Goal: Task Accomplishment & Management: Use online tool/utility

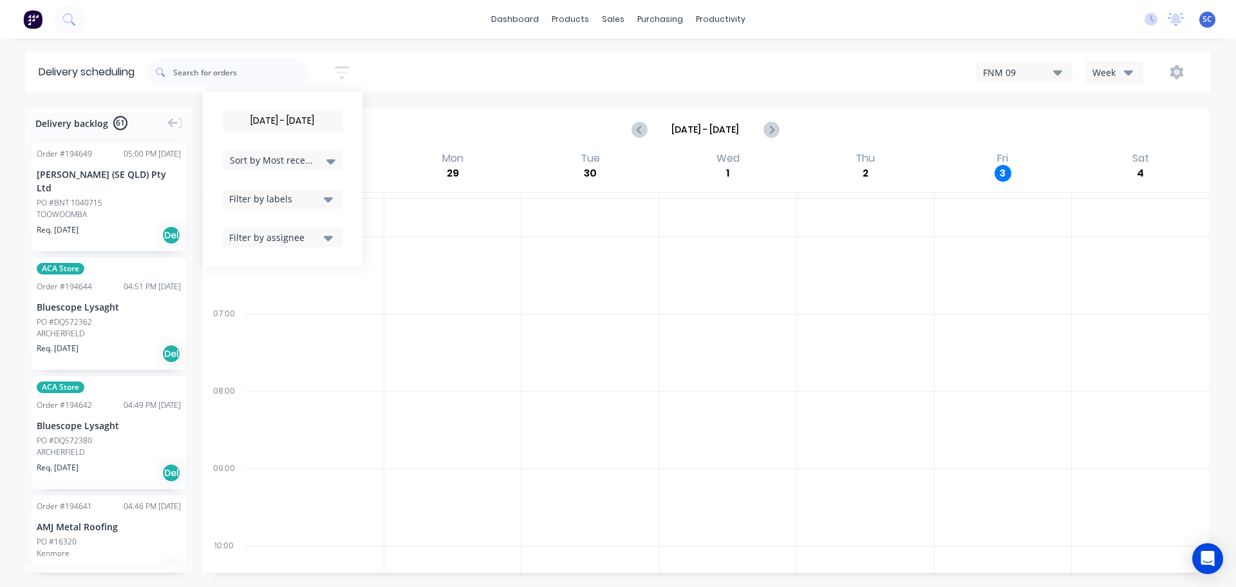
click at [300, 160] on span "Sort by Most recent" at bounding box center [272, 160] width 84 height 14
click at [273, 303] on div "Suburb" at bounding box center [282, 303] width 121 height 23
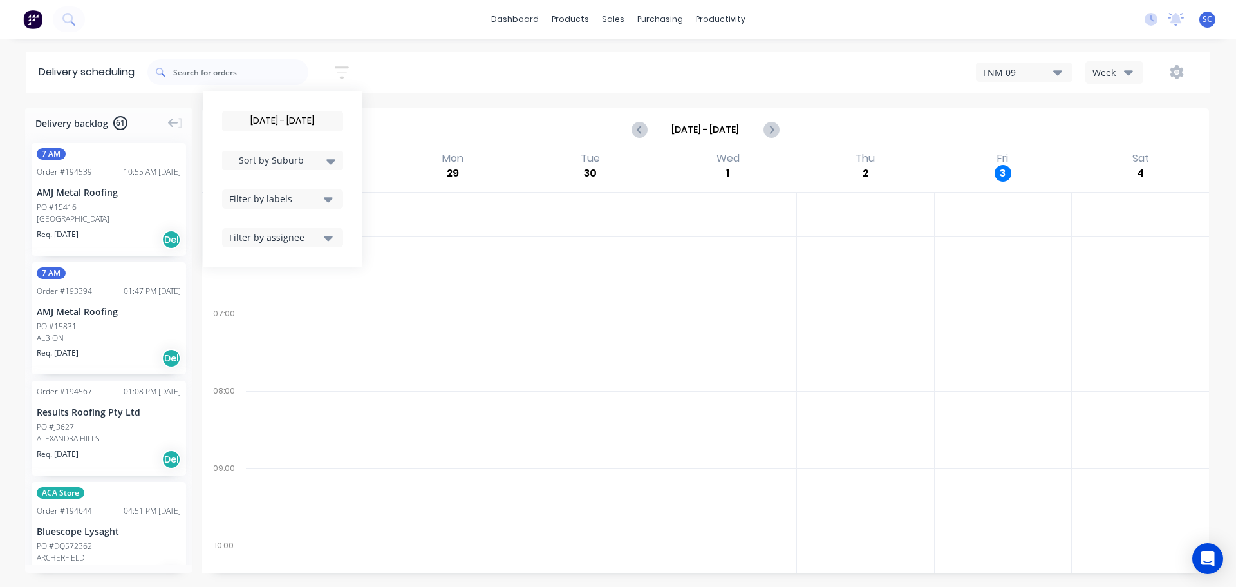
drag, startPoint x: 447, startPoint y: 338, endPoint x: 281, endPoint y: 330, distance: 165.7
click at [448, 339] on div at bounding box center [452, 352] width 137 height 77
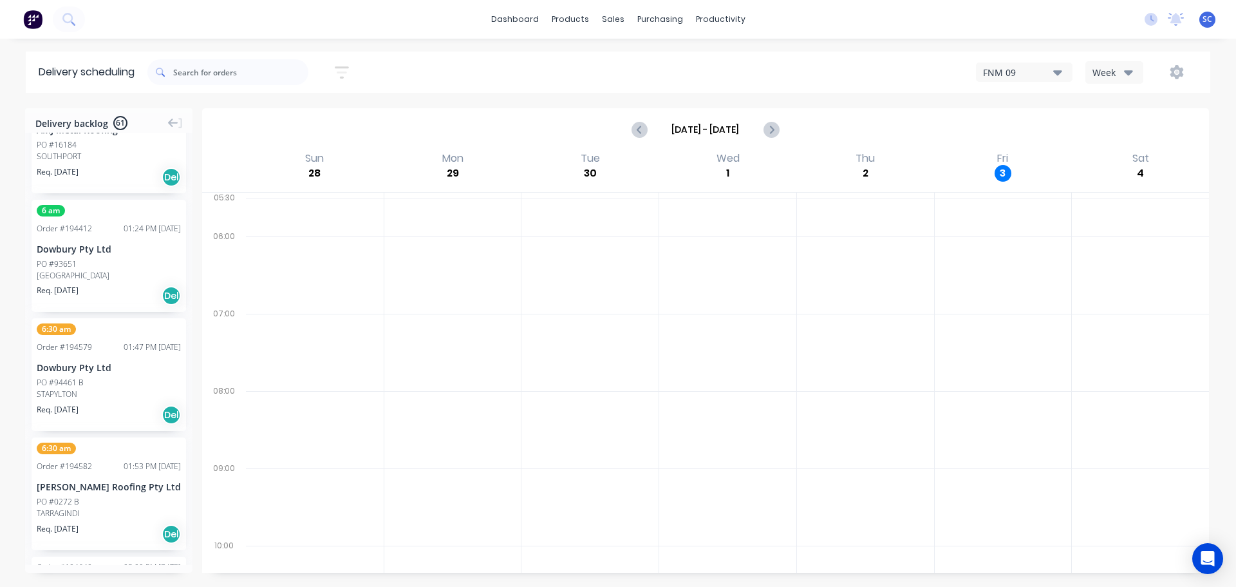
scroll to position [6246, 0]
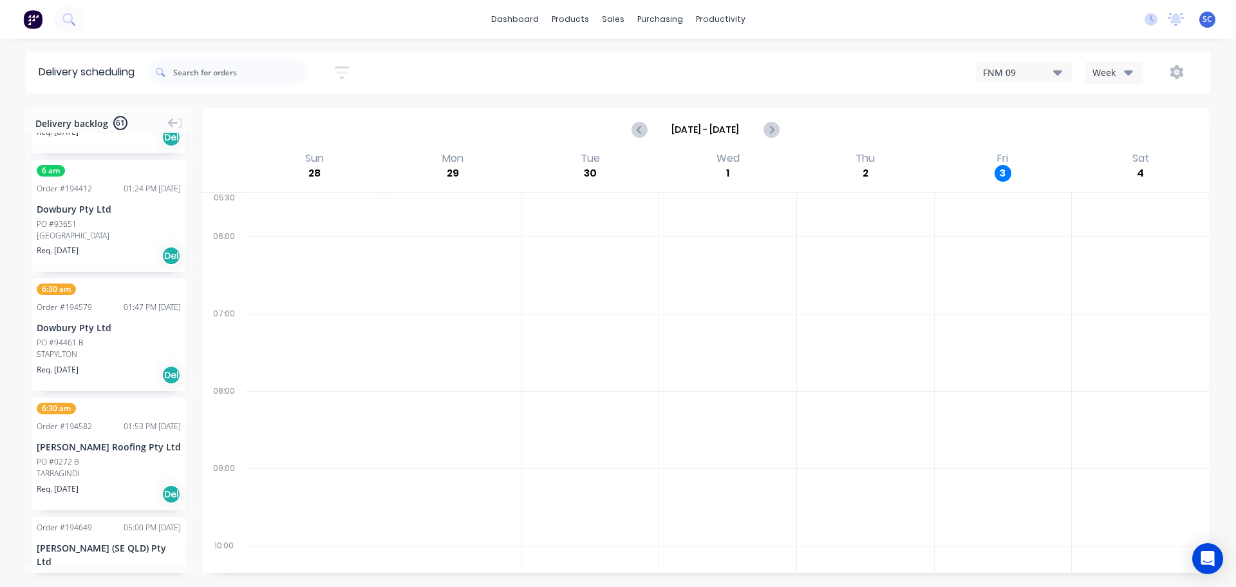
drag, startPoint x: 499, startPoint y: 357, endPoint x: 371, endPoint y: 346, distance: 128.6
click at [496, 357] on div at bounding box center [452, 352] width 137 height 77
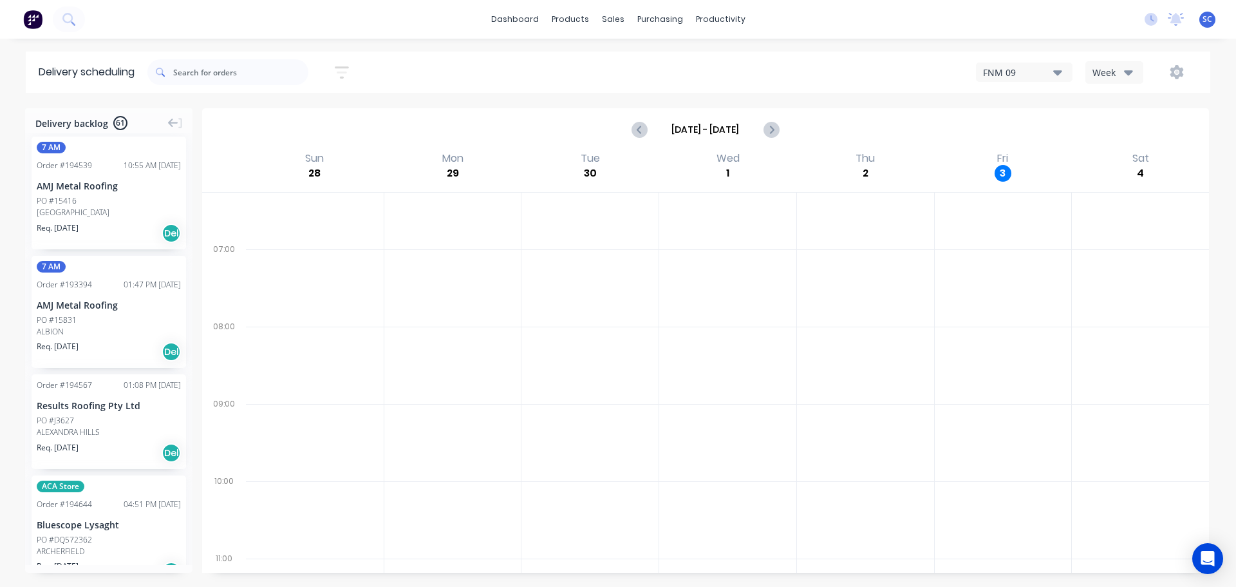
scroll to position [0, 0]
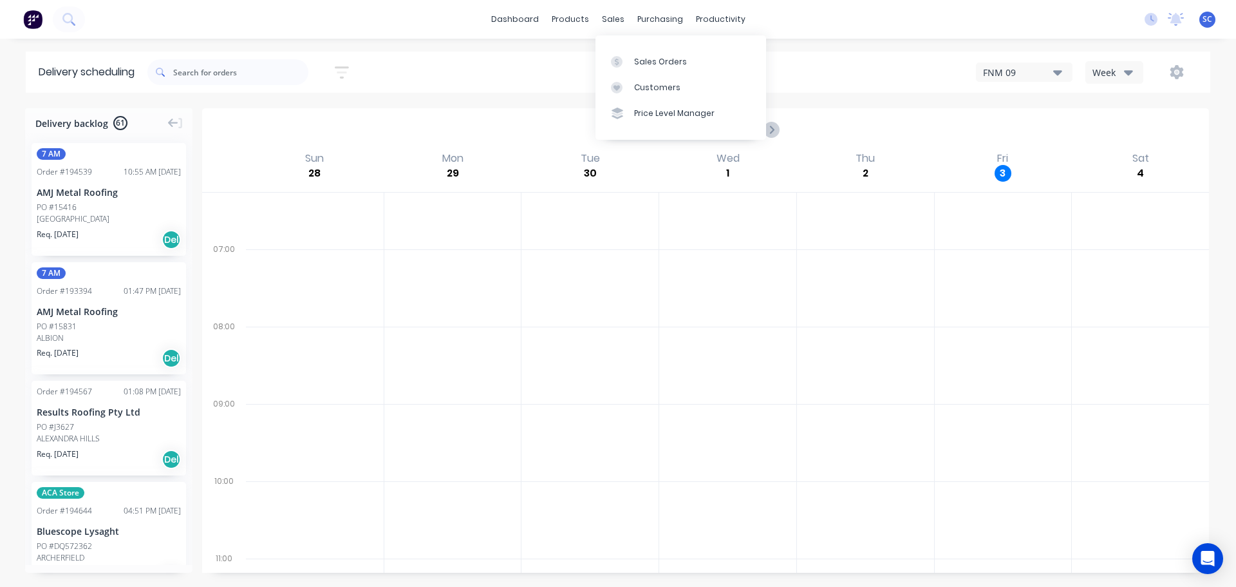
drag, startPoint x: 591, startPoint y: 294, endPoint x: 637, endPoint y: 46, distance: 251.6
click at [598, 279] on div at bounding box center [590, 287] width 137 height 77
drag, startPoint x: 651, startPoint y: 88, endPoint x: 600, endPoint y: 91, distance: 50.9
click at [651, 88] on div "Customers" at bounding box center [657, 88] width 46 height 12
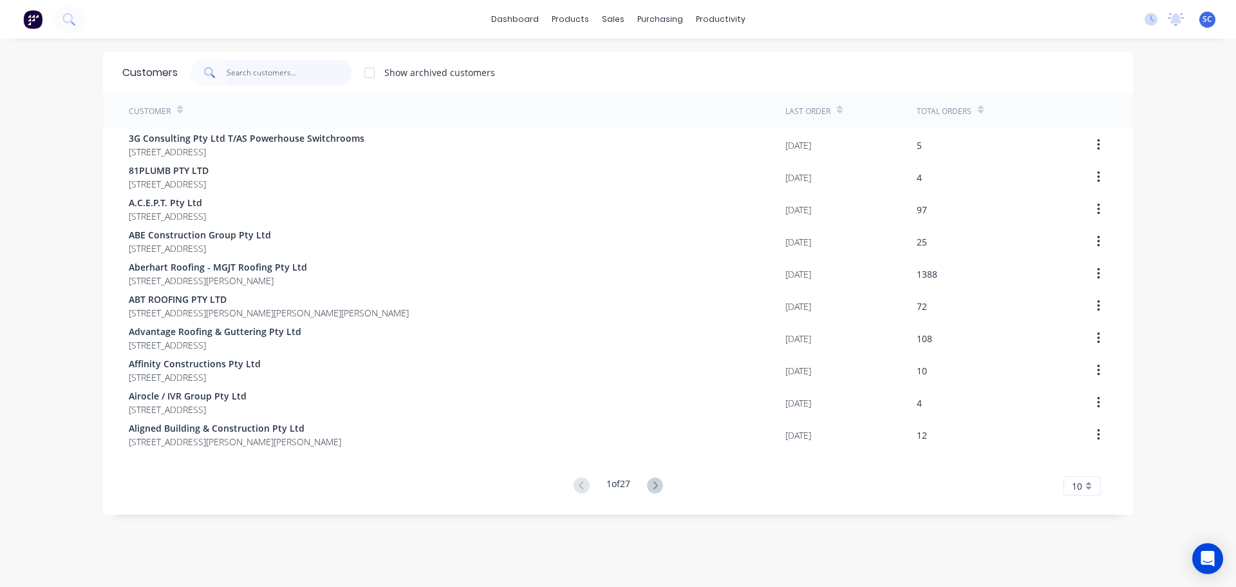
click at [232, 68] on input "text" at bounding box center [290, 73] width 126 height 26
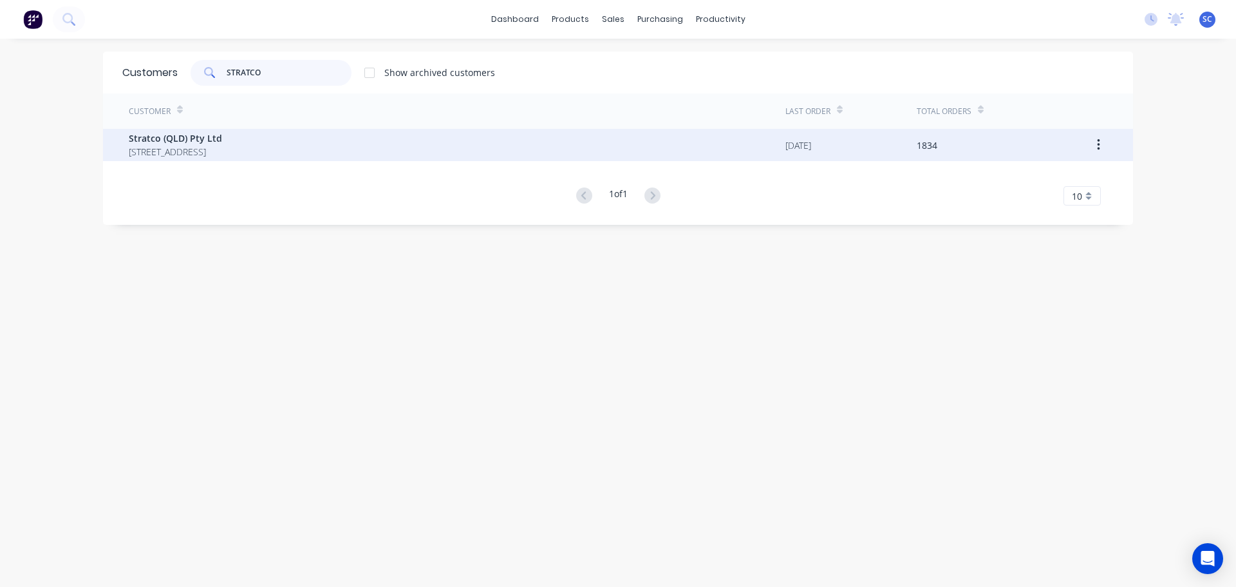
type input "STRATCO"
click at [211, 132] on span "Stratco (QLD) Pty Ltd" at bounding box center [175, 138] width 93 height 14
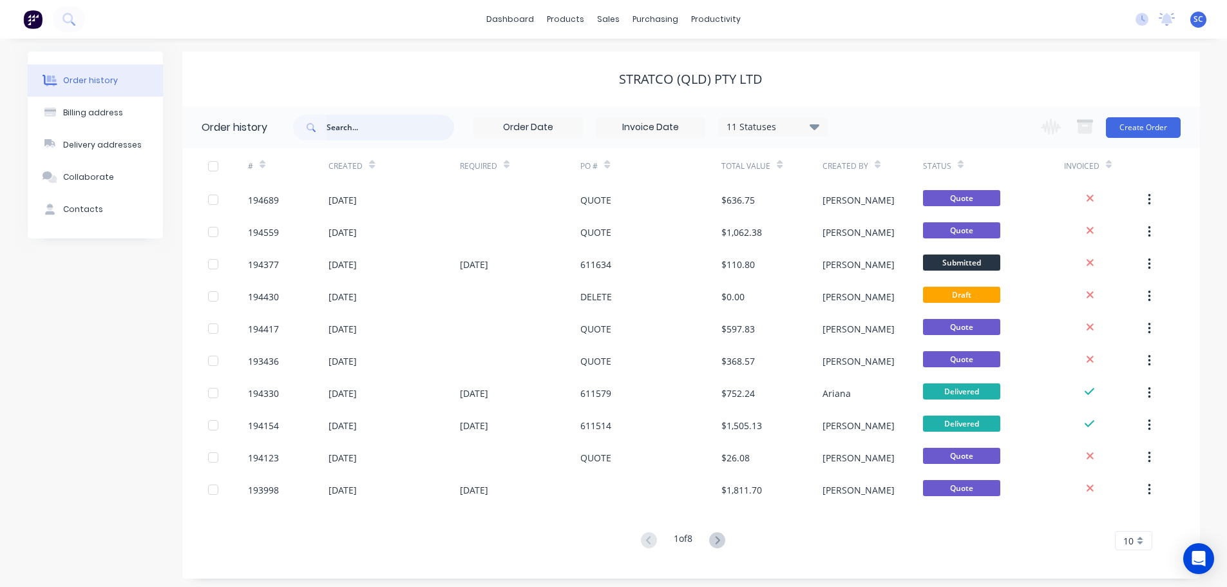
click at [392, 133] on input "text" at bounding box center [389, 128] width 127 height 26
type input "193304"
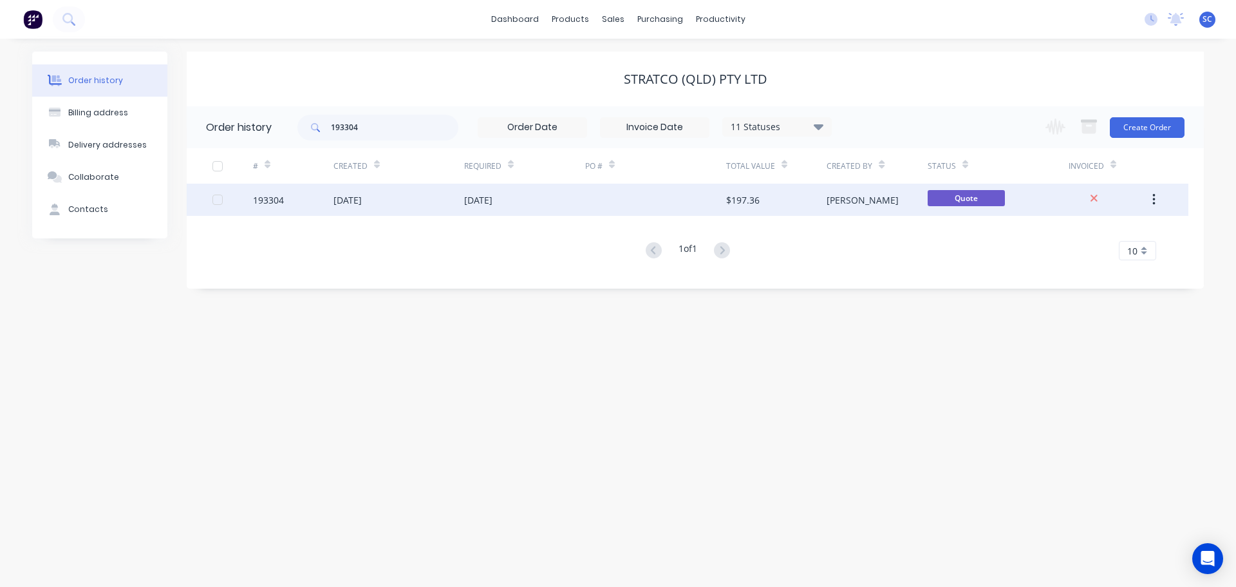
click at [346, 203] on div "[DATE]" at bounding box center [348, 200] width 28 height 14
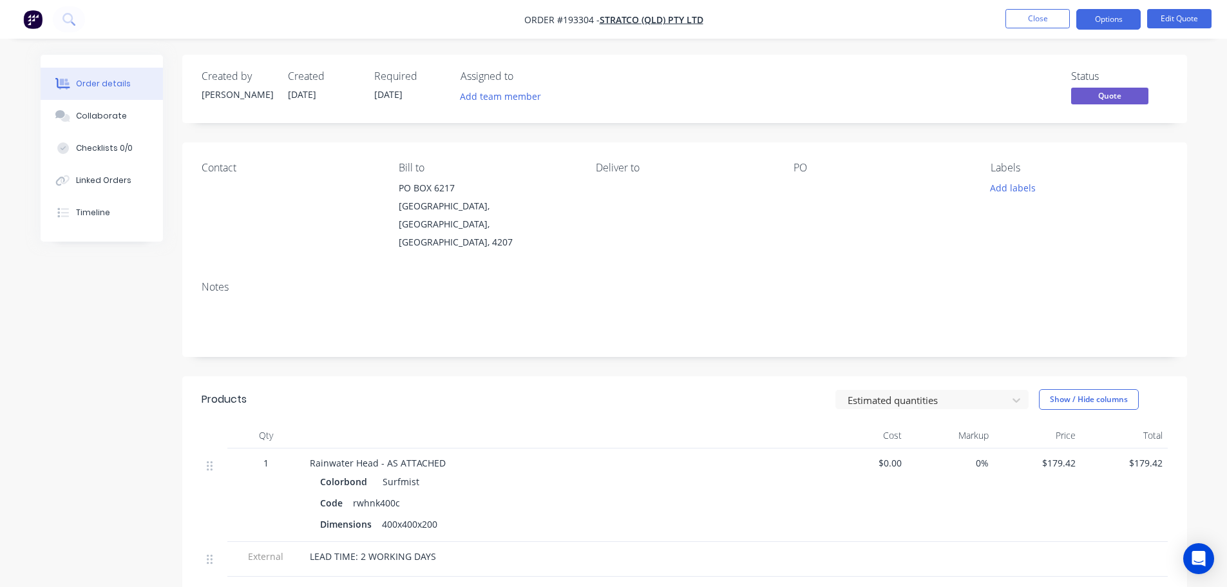
drag, startPoint x: 1097, startPoint y: 24, endPoint x: 1127, endPoint y: 32, distance: 31.9
click at [1097, 22] on button "Options" at bounding box center [1108, 19] width 64 height 21
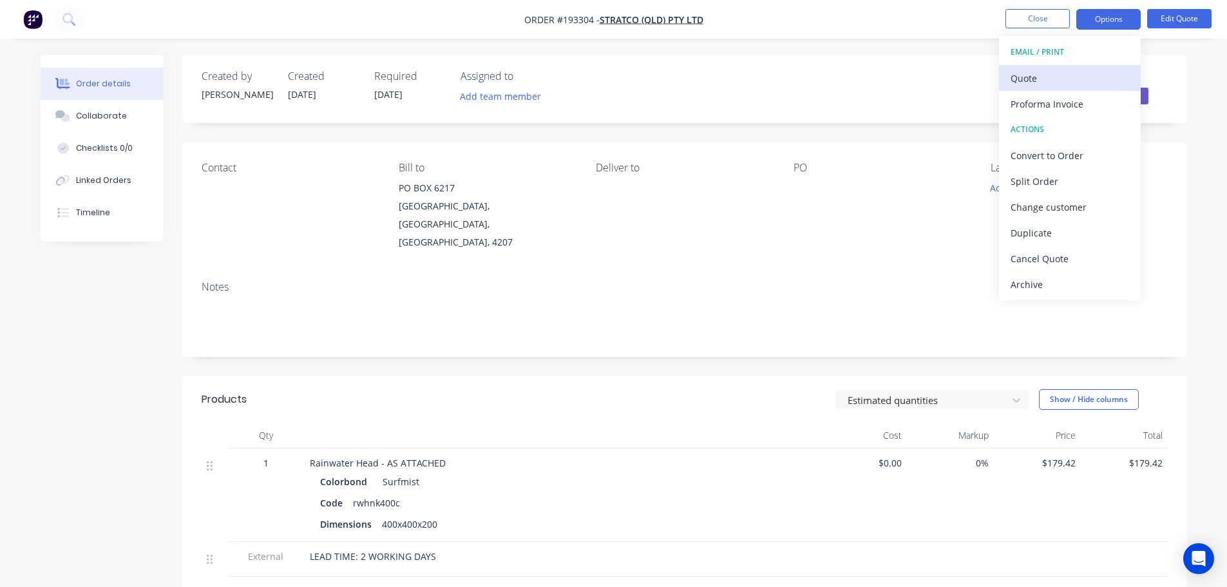
click at [1048, 77] on div "Quote" at bounding box center [1069, 78] width 118 height 19
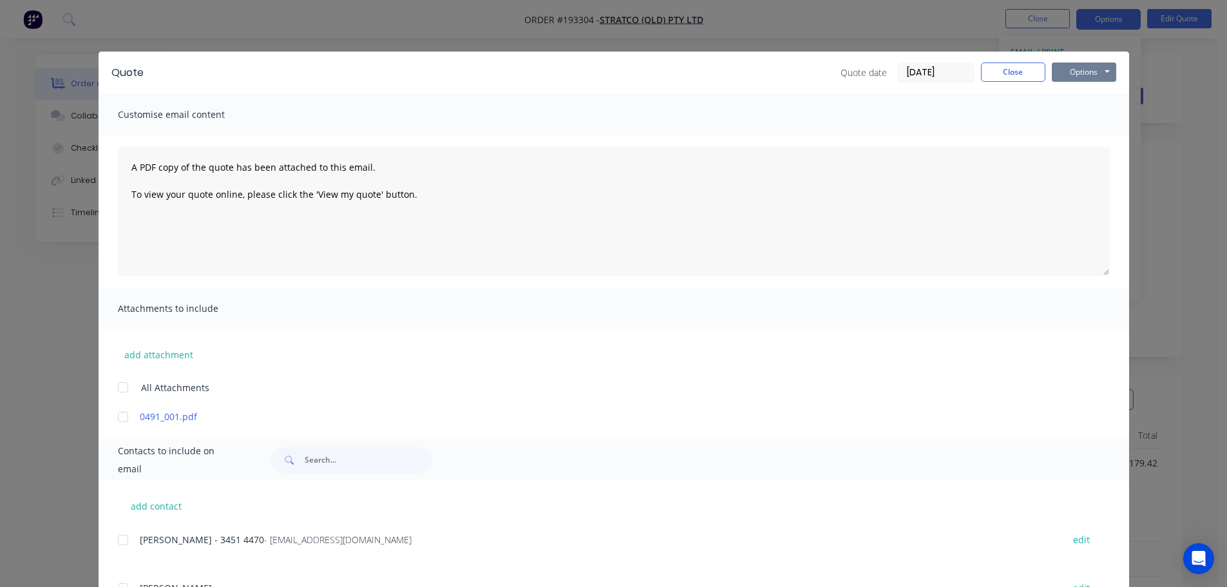
click at [1068, 73] on button "Options" at bounding box center [1083, 71] width 64 height 19
click at [1078, 115] on button "Print" at bounding box center [1092, 116] width 82 height 21
click at [1013, 77] on button "Close" at bounding box center [1013, 71] width 64 height 19
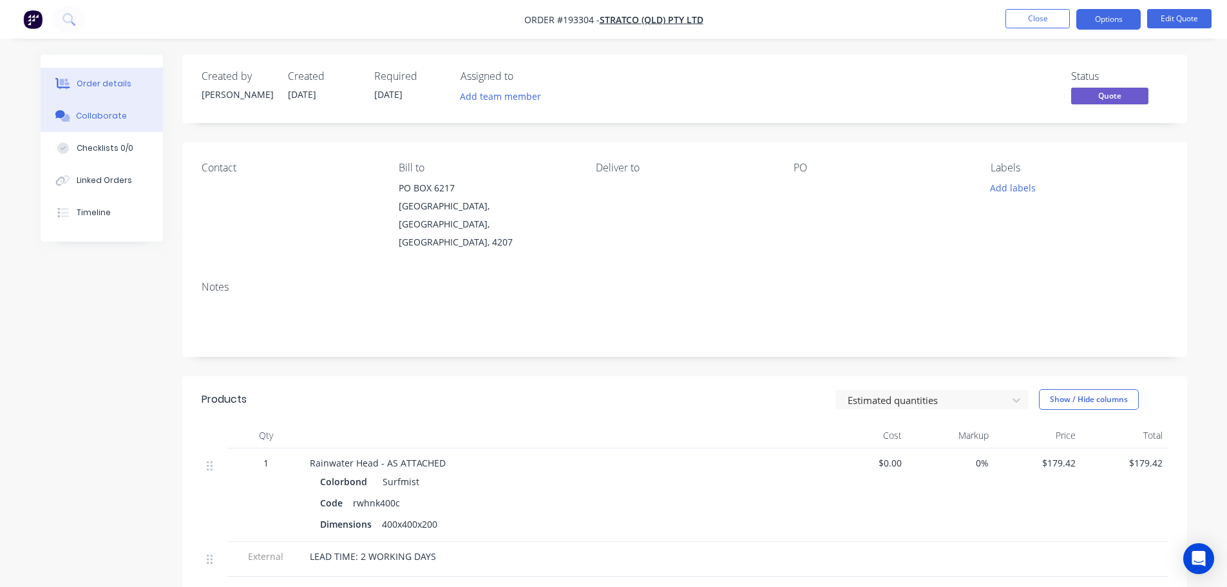
click at [104, 111] on div "Collaborate" at bounding box center [101, 116] width 51 height 12
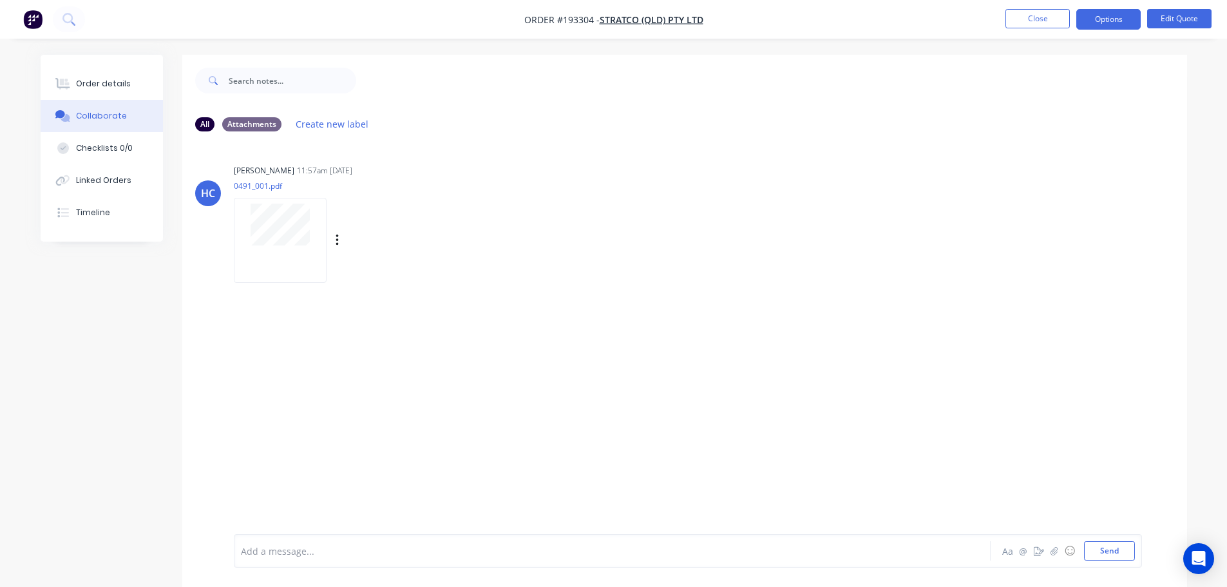
click at [564, 261] on div "[PERSON_NAME] 11:57am [DATE] 0491_001.pdf Labels Download" at bounding box center [435, 219] width 402 height 116
click at [1031, 18] on button "Close" at bounding box center [1037, 18] width 64 height 19
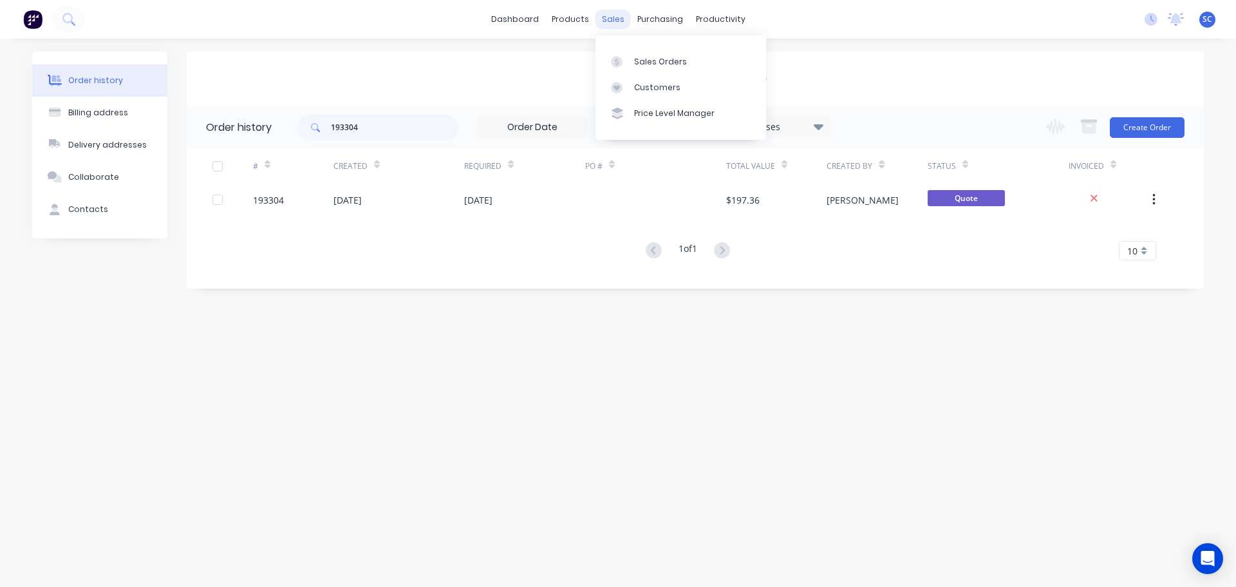
click at [613, 19] on div "sales" at bounding box center [613, 19] width 35 height 19
click at [729, 16] on div "productivity" at bounding box center [721, 19] width 62 height 19
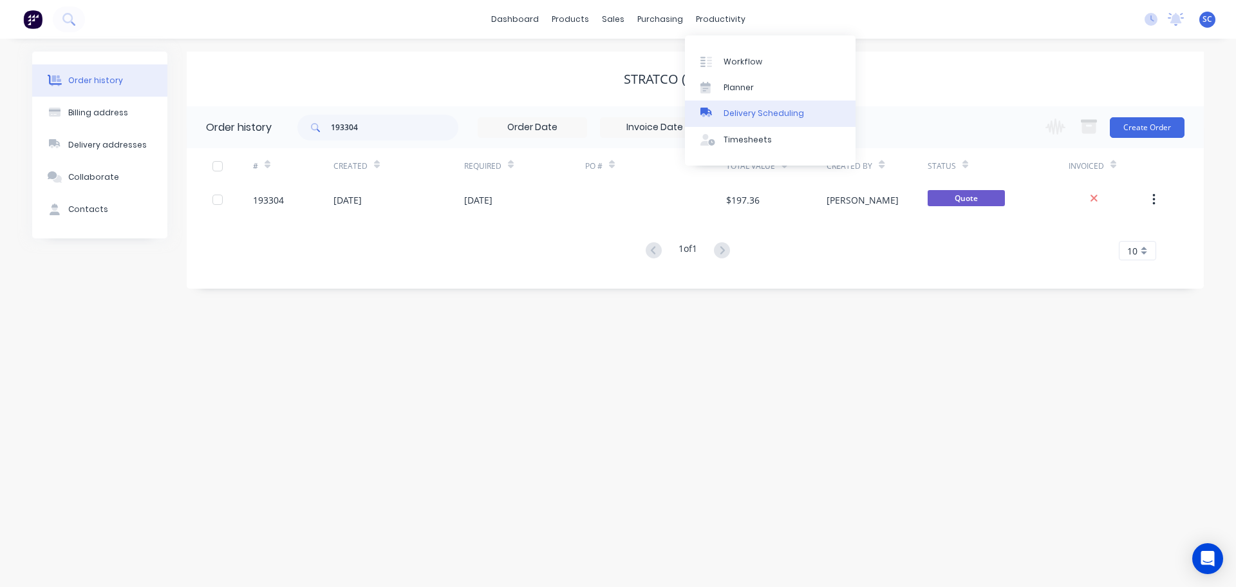
click at [766, 109] on div "Delivery Scheduling" at bounding box center [764, 114] width 80 height 12
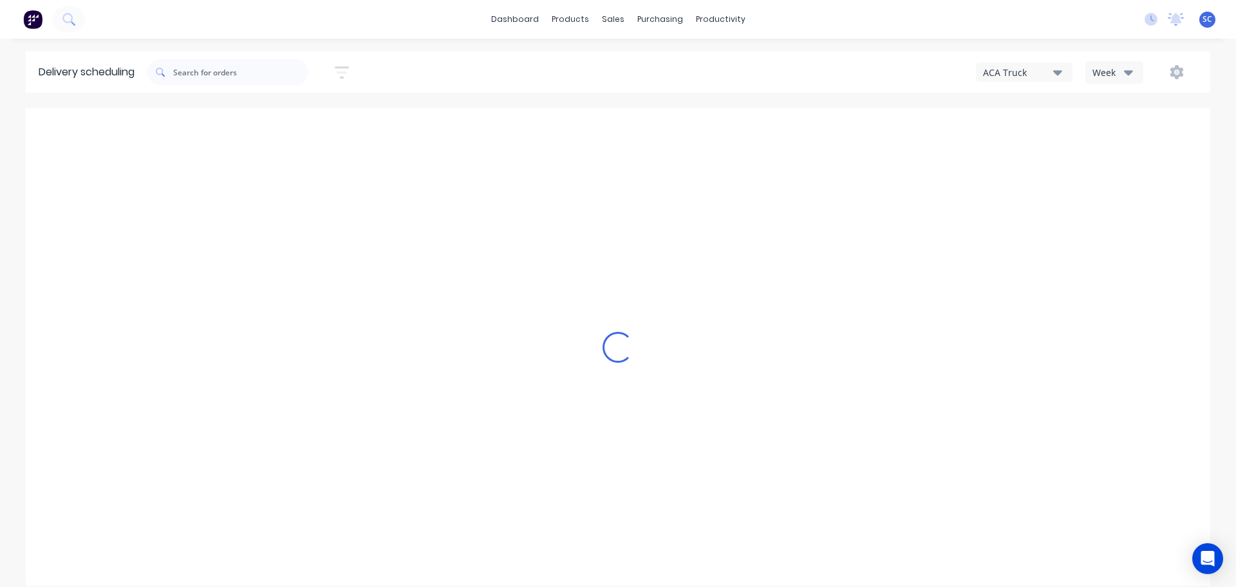
click at [1057, 66] on icon "button" at bounding box center [1057, 72] width 9 height 14
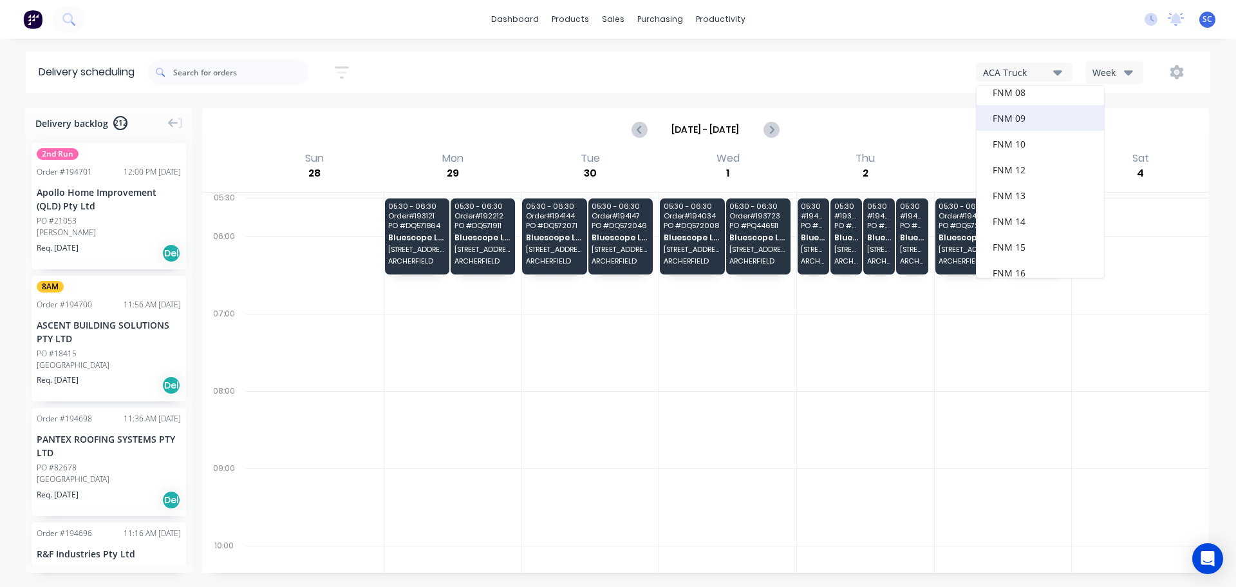
click at [1016, 115] on div "FNM 09" at bounding box center [1040, 118] width 127 height 26
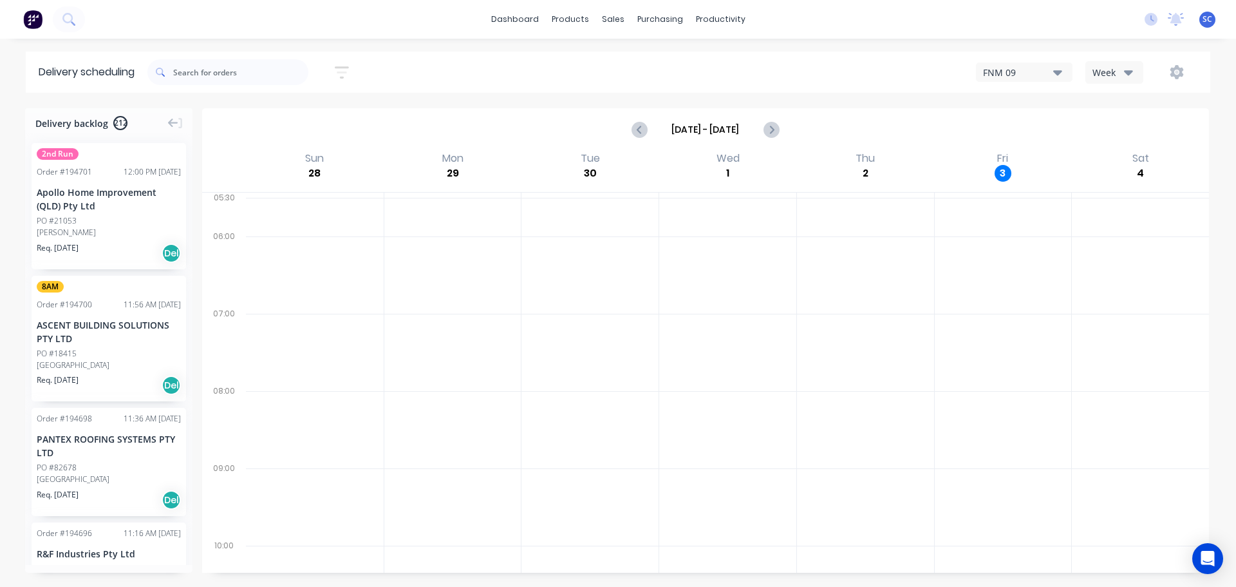
click at [346, 71] on icon "button" at bounding box center [342, 72] width 10 height 2
click at [285, 117] on input at bounding box center [283, 120] width 120 height 19
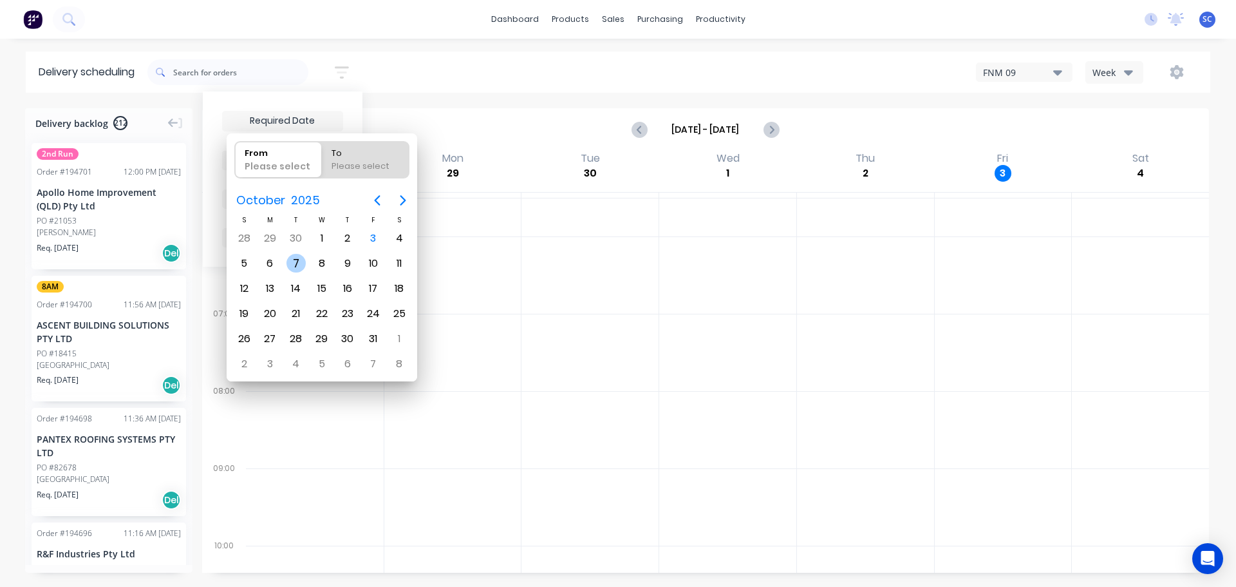
click at [292, 265] on div "7" at bounding box center [296, 263] width 19 height 19
type input "[DATE]"
radio input "false"
radio input "true"
click at [292, 265] on div "7" at bounding box center [296, 263] width 19 height 19
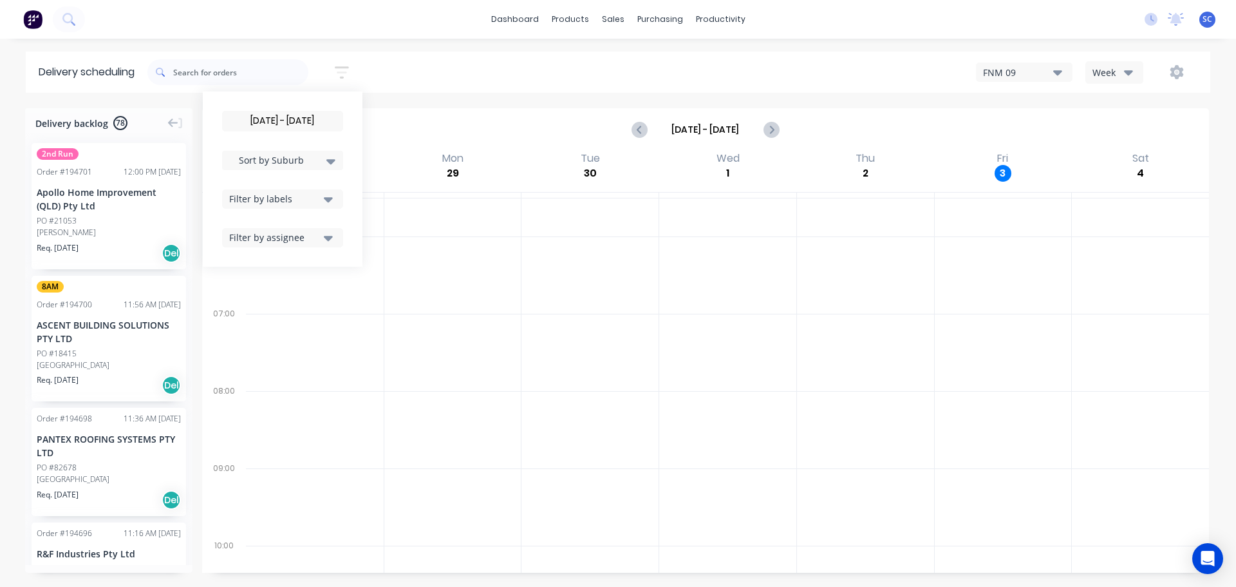
click at [254, 122] on input "[DATE] - [DATE]" at bounding box center [283, 120] width 120 height 19
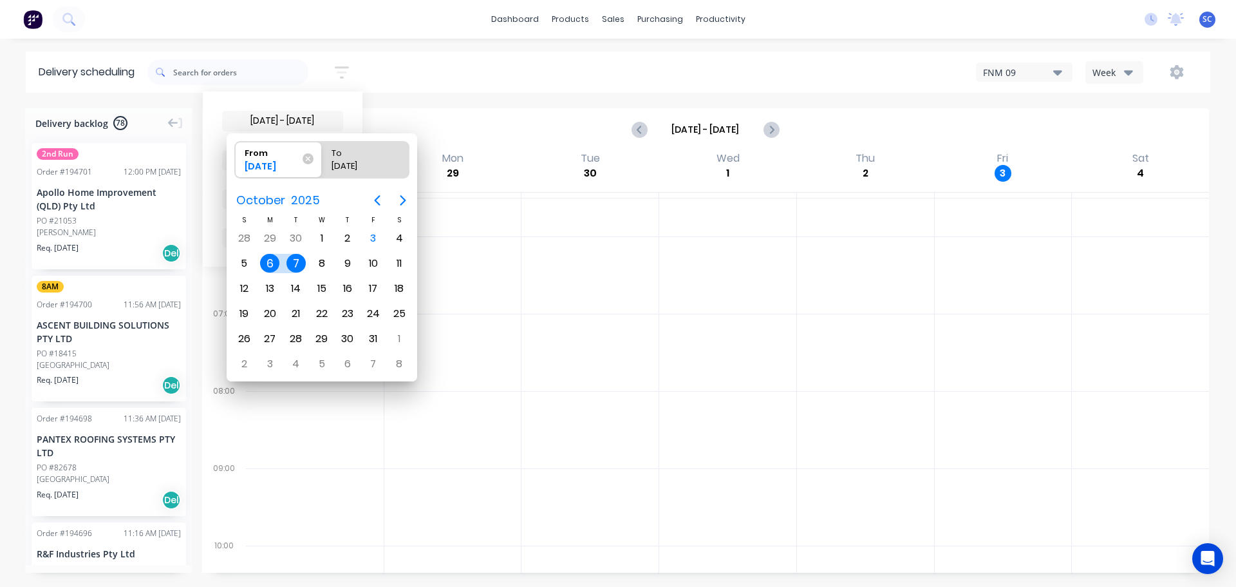
click at [294, 263] on div "7" at bounding box center [296, 263] width 19 height 19
type input "[DATE] - [DATE]"
radio input "false"
radio input "true"
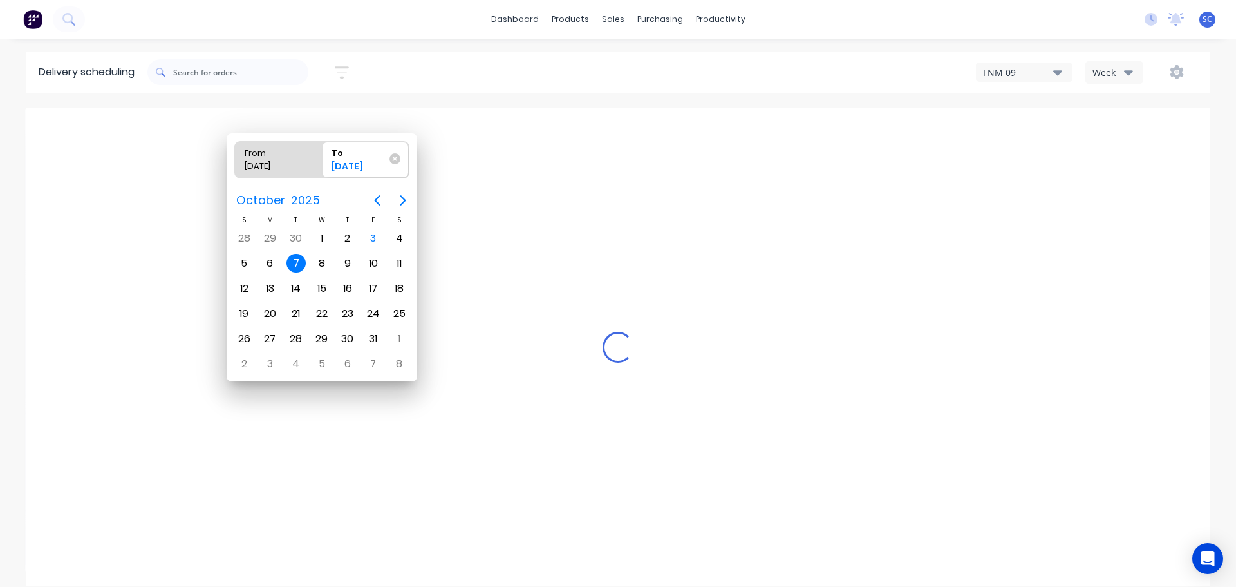
click at [295, 263] on div "7" at bounding box center [296, 263] width 19 height 19
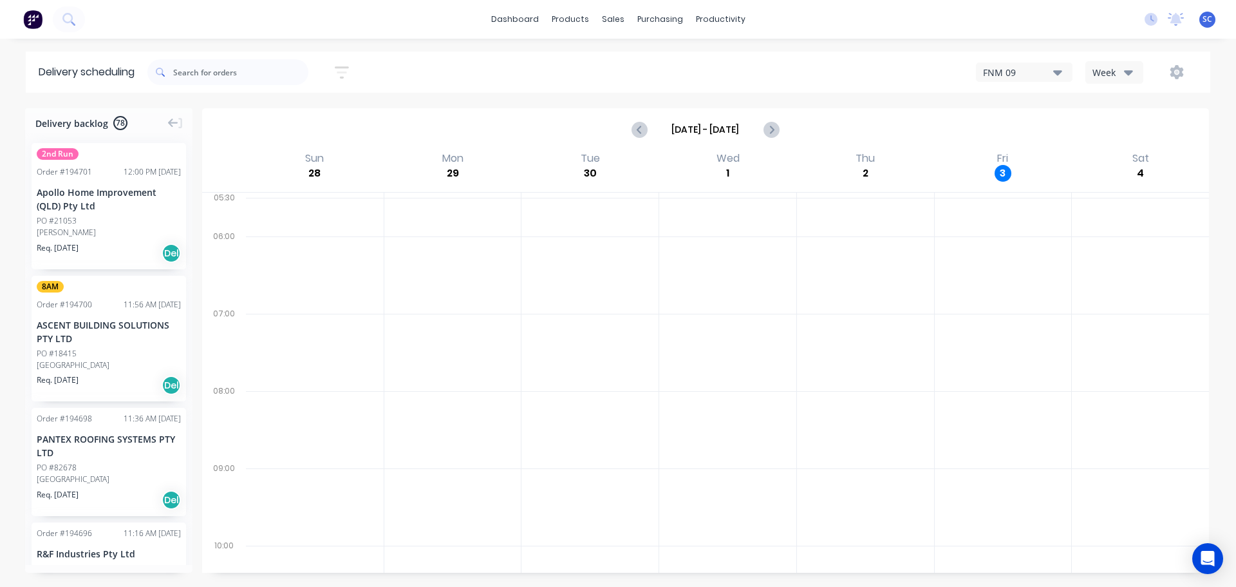
click at [345, 73] on icon "button" at bounding box center [342, 72] width 10 height 2
click at [333, 199] on icon "button" at bounding box center [328, 199] width 9 height 5
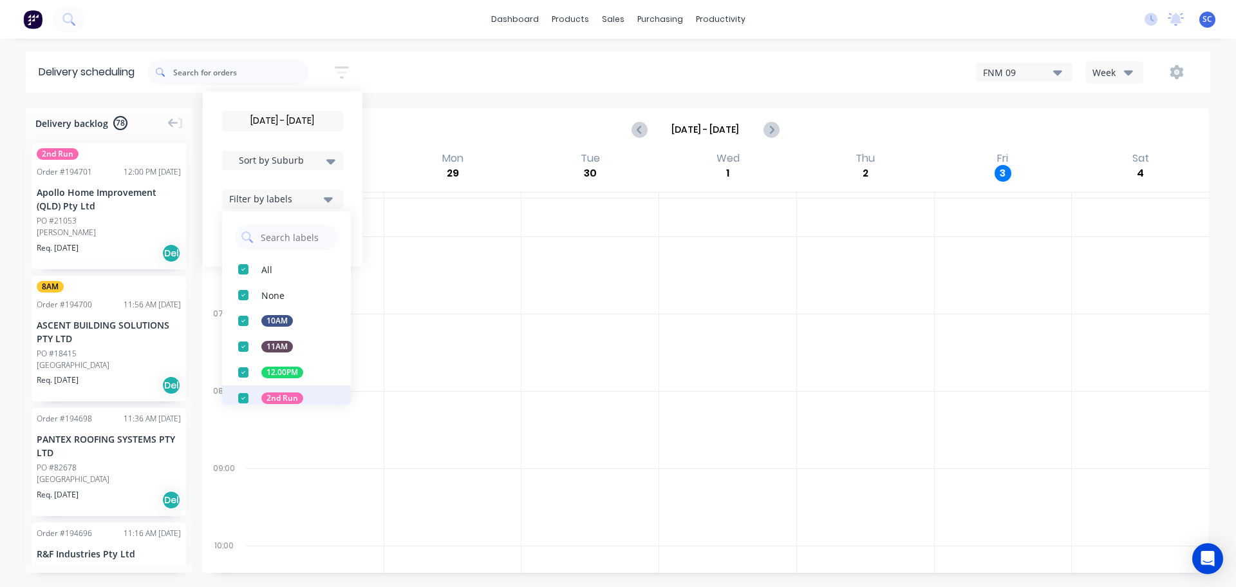
click at [252, 399] on div "button" at bounding box center [244, 398] width 26 height 26
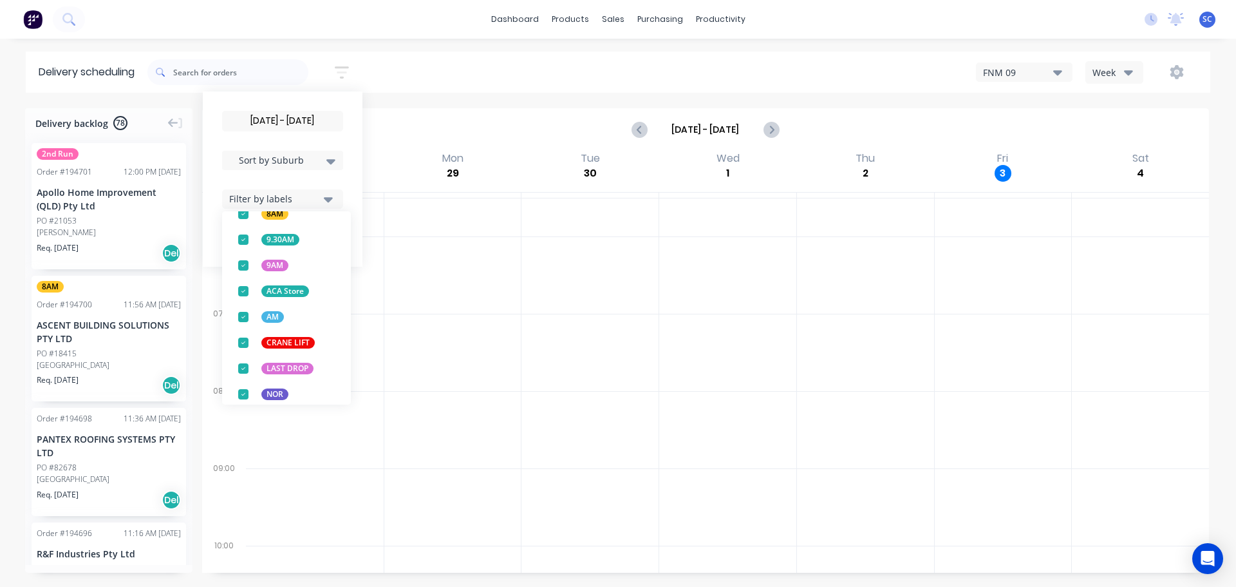
scroll to position [506, 0]
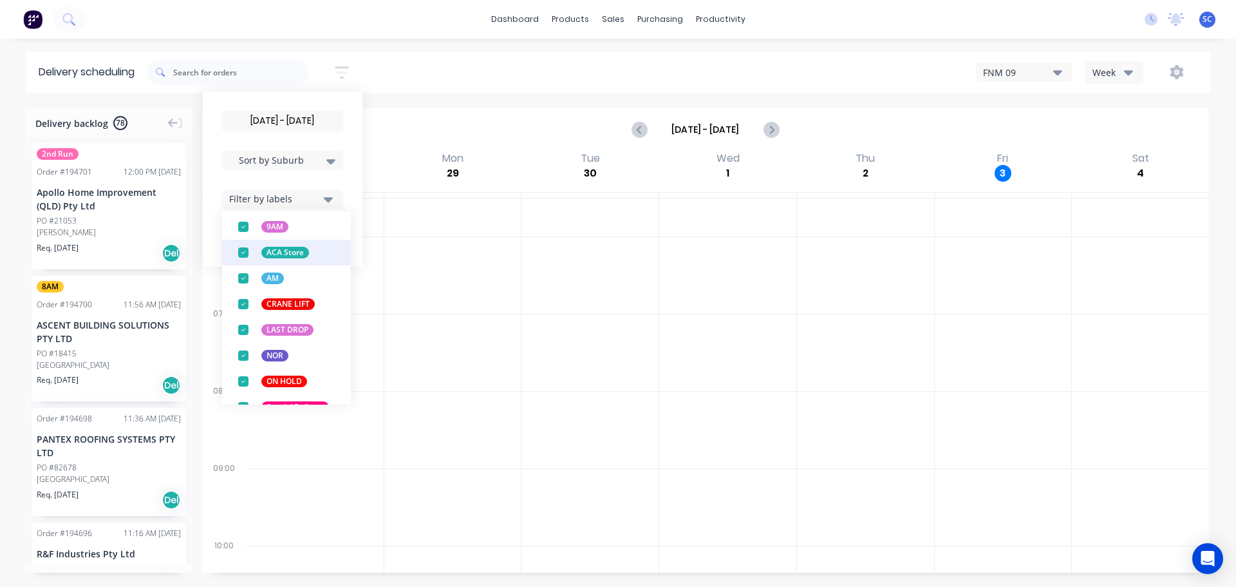
click at [247, 253] on div "button" at bounding box center [244, 253] width 26 height 26
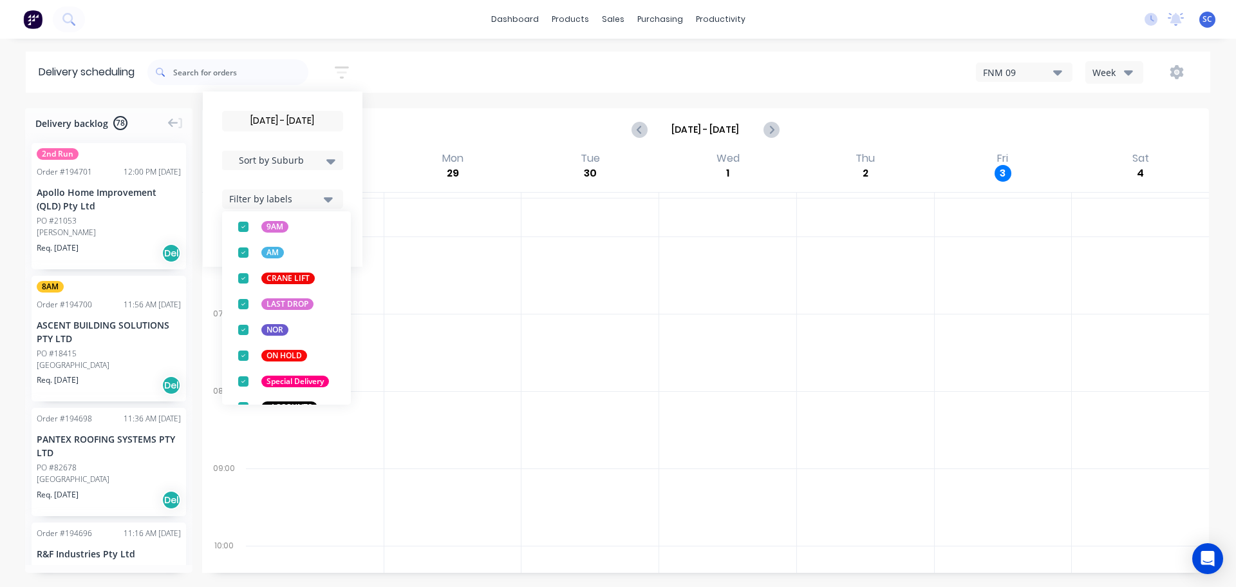
click at [419, 58] on div "[DATE] - [DATE] Sort by Suburb Created date Required date Order number Customer…" at bounding box center [678, 72] width 1063 height 36
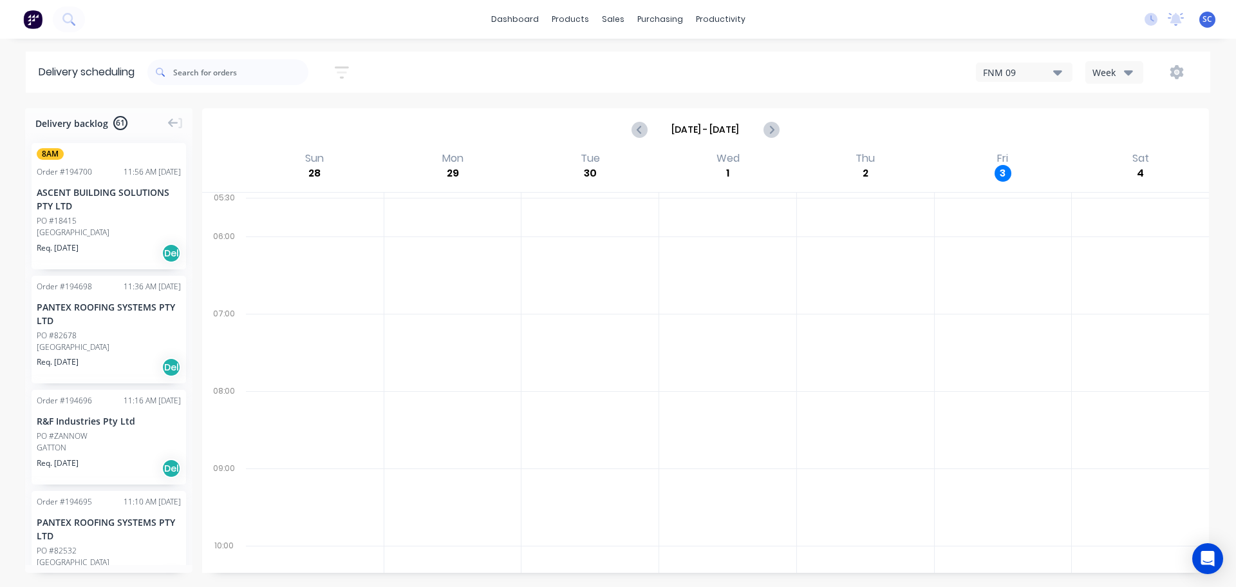
click at [346, 65] on icon "button" at bounding box center [342, 72] width 14 height 16
click at [339, 201] on button "Filter by labels" at bounding box center [282, 198] width 121 height 19
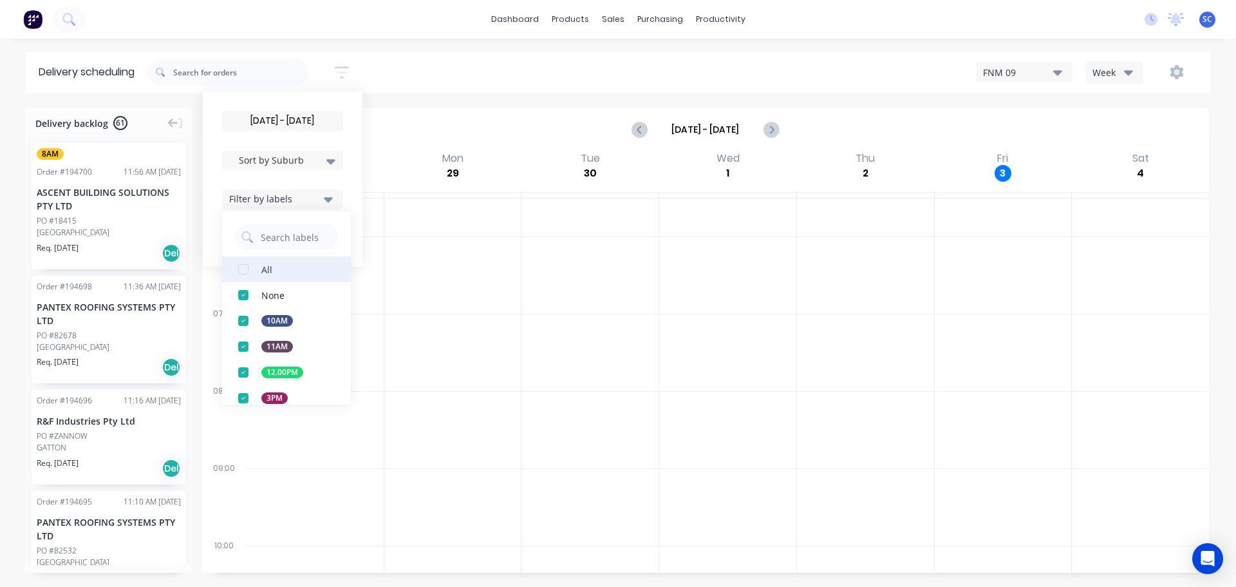
click at [256, 269] on div "button" at bounding box center [244, 269] width 26 height 26
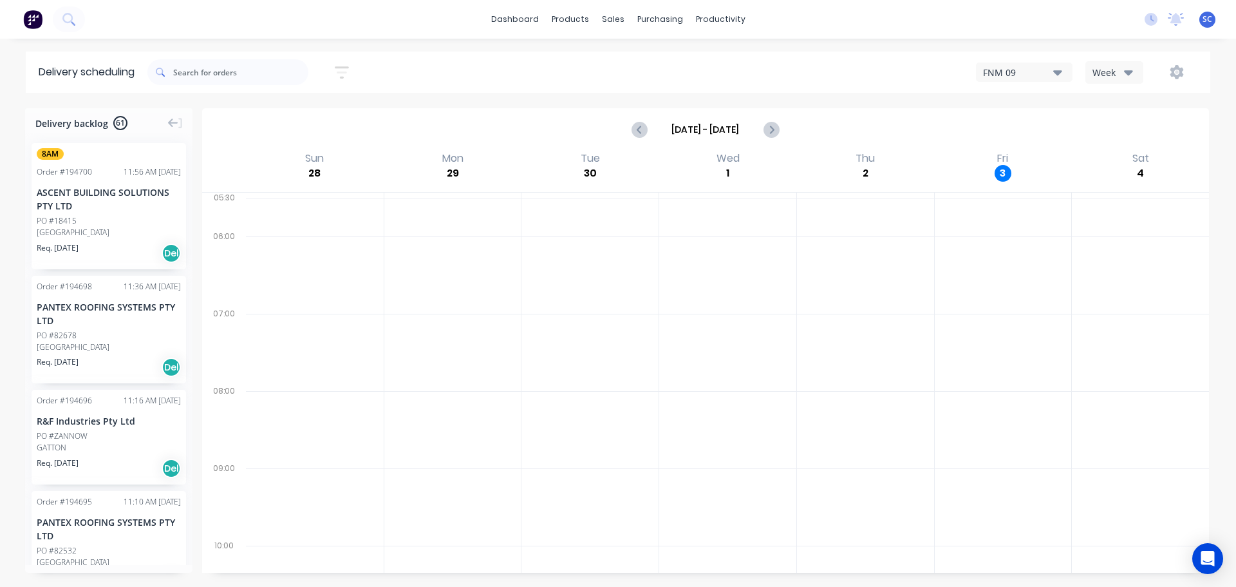
click at [442, 75] on div "[DATE] - [DATE] Sort by Suburb Created date Required date Order number Customer…" at bounding box center [678, 72] width 1063 height 36
